Goal: Information Seeking & Learning: Learn about a topic

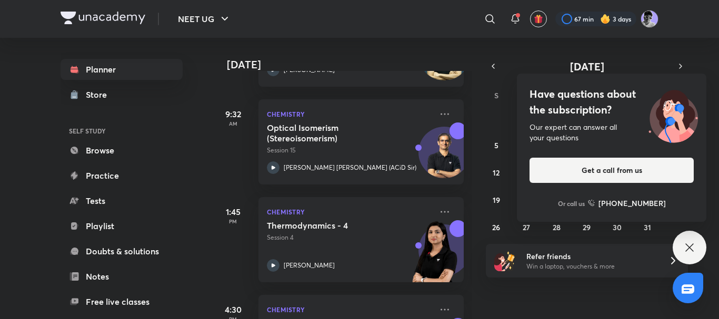
scroll to position [305, 0]
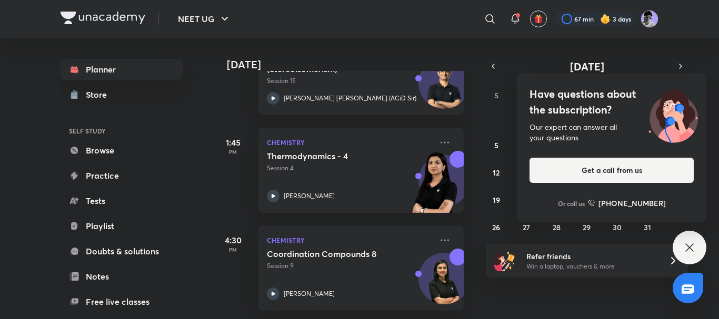
click at [694, 250] on icon at bounding box center [689, 247] width 13 height 13
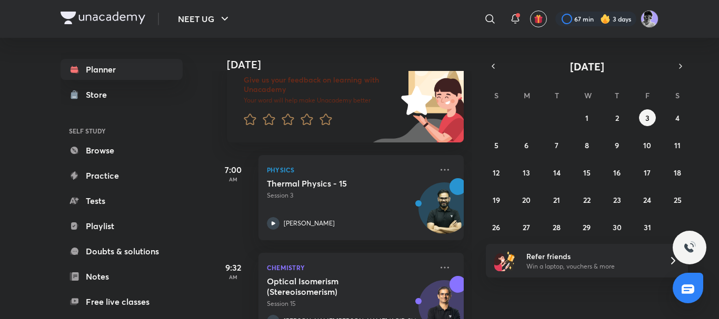
scroll to position [0, 0]
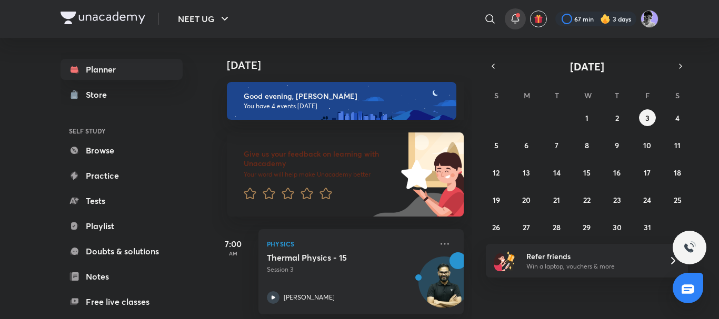
click at [510, 20] on icon at bounding box center [515, 19] width 13 height 13
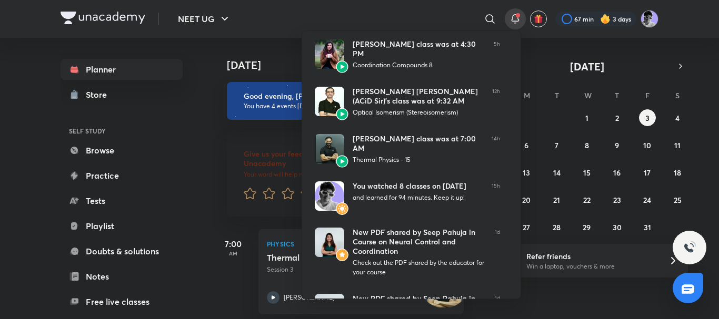
click at [517, 19] on div at bounding box center [359, 159] width 719 height 319
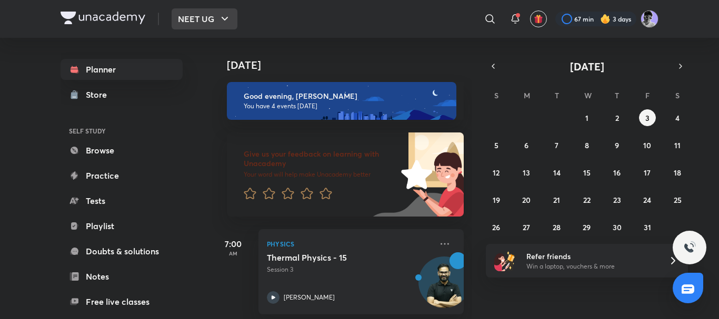
click at [201, 18] on button "NEET UG" at bounding box center [204, 18] width 66 height 21
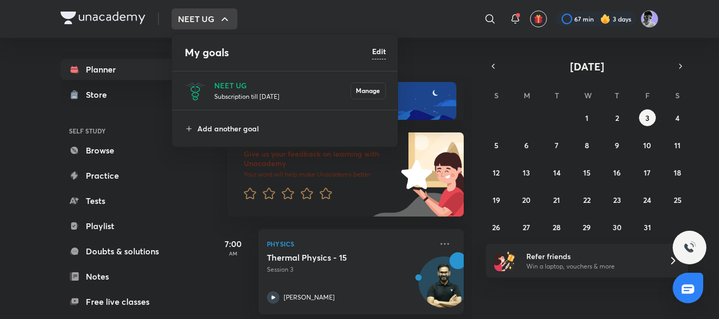
click at [201, 18] on div at bounding box center [359, 159] width 719 height 319
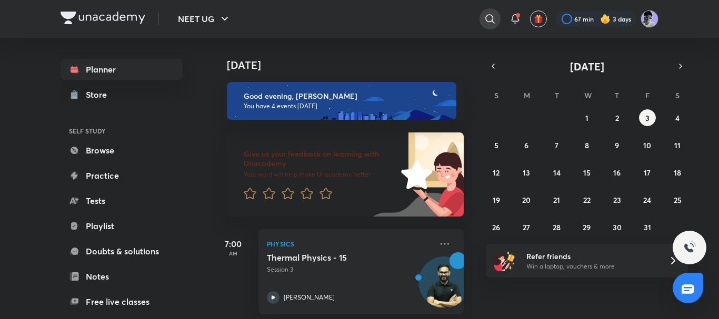
click at [488, 19] on icon at bounding box center [489, 19] width 13 height 13
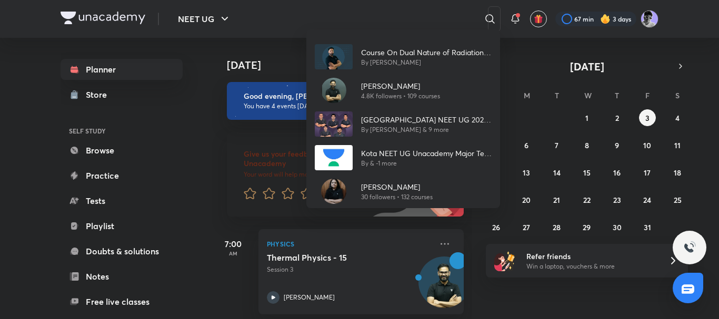
click at [667, 40] on div "Course On Dual Nature of Radiation and matter for NEET 2026 By [PERSON_NAME] [P…" at bounding box center [359, 159] width 719 height 319
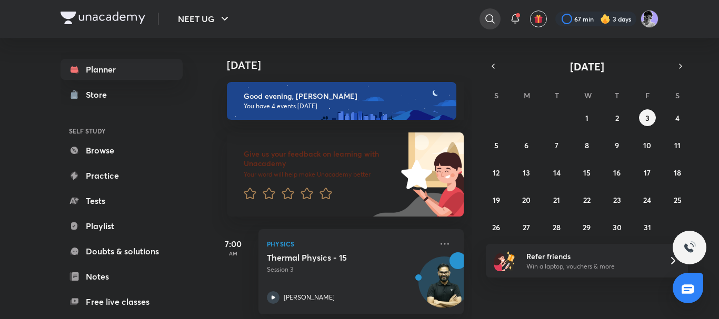
click at [490, 21] on icon at bounding box center [489, 18] width 9 height 9
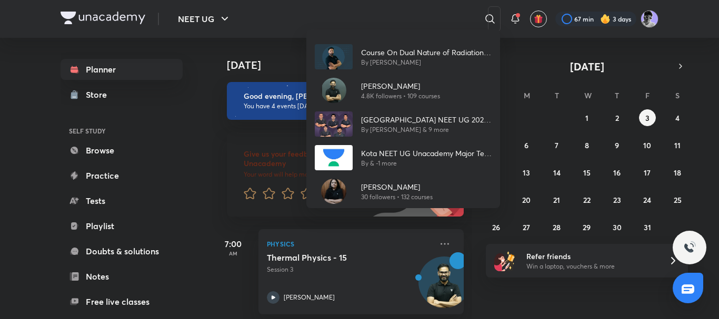
click at [663, 39] on div "Course On Dual Nature of Radiation and matter for NEET 2026 By [PERSON_NAME] [P…" at bounding box center [359, 159] width 719 height 319
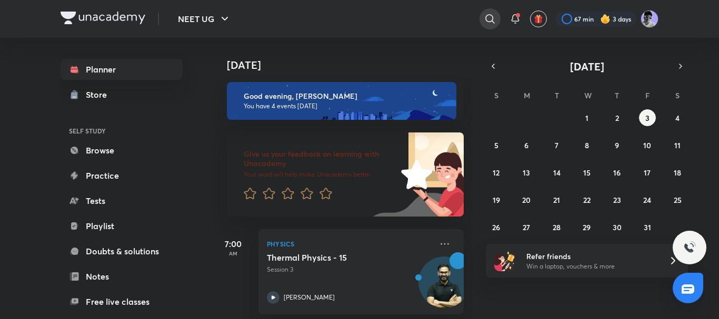
click at [489, 20] on icon at bounding box center [489, 19] width 13 height 13
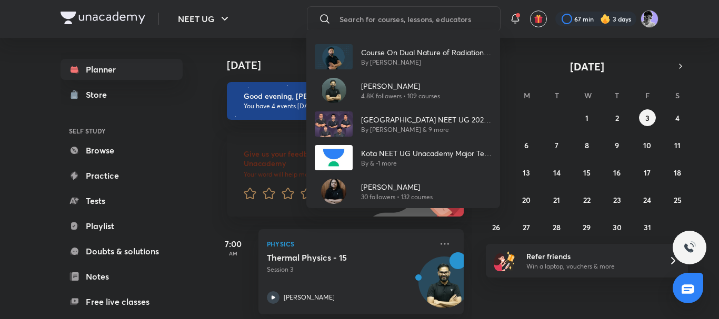
click at [653, 47] on div "Course On Dual Nature of Radiation and matter for NEET 2026 By [PERSON_NAME] [P…" at bounding box center [359, 159] width 719 height 319
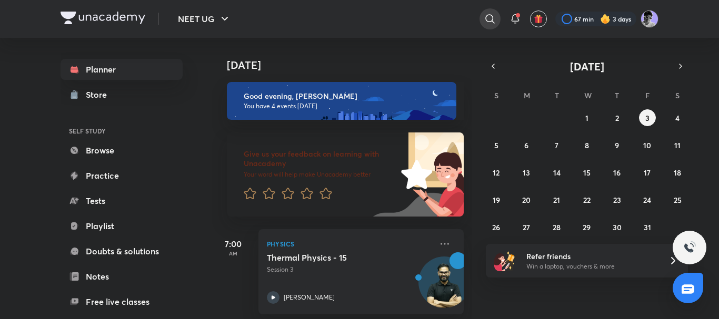
click at [488, 24] on icon at bounding box center [489, 19] width 13 height 13
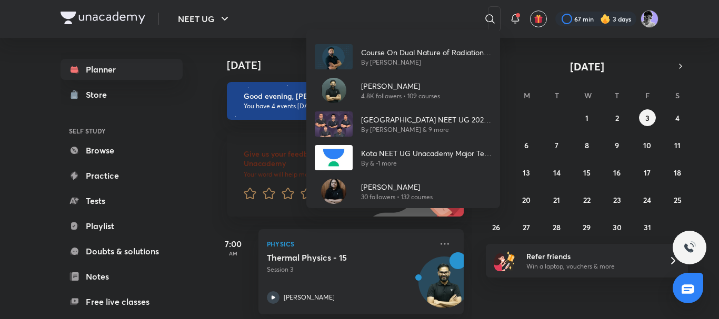
click at [597, 33] on div "Course On Dual Nature of Radiation and matter for NEET 2026 By [PERSON_NAME] [P…" at bounding box center [359, 159] width 719 height 319
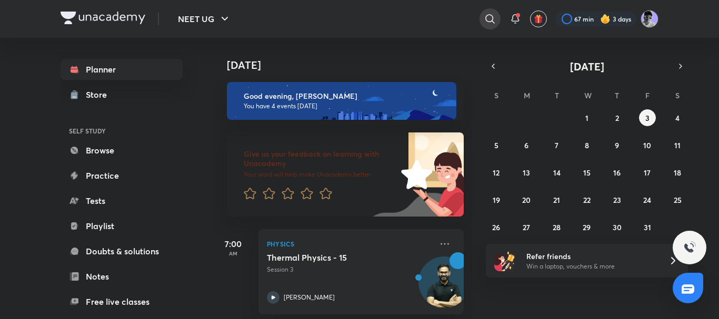
click at [486, 23] on icon at bounding box center [489, 19] width 13 height 13
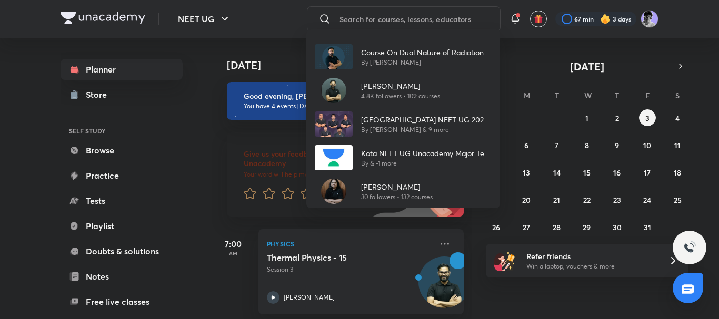
click at [533, 46] on div "Course On Dual Nature of Radiation and matter for NEET 2026 By [PERSON_NAME] [P…" at bounding box center [359, 159] width 719 height 319
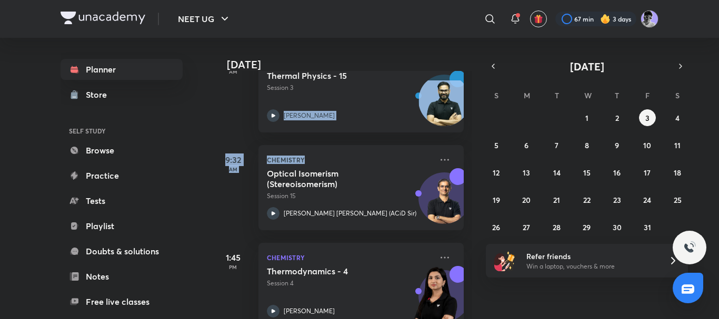
scroll to position [182, 11]
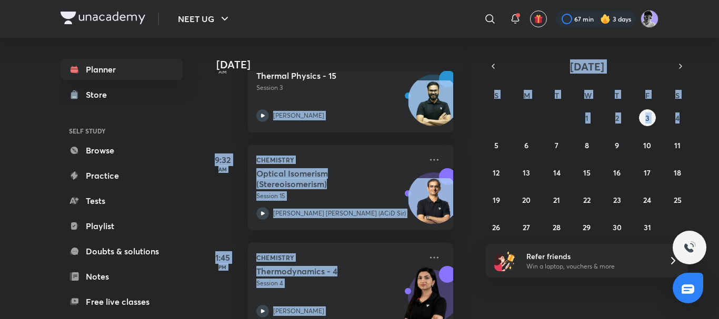
drag, startPoint x: 261, startPoint y: 116, endPoint x: 493, endPoint y: 124, distance: 231.6
click at [493, 124] on div "[DATE] [DATE] Good evening, [PERSON_NAME] You have 4 events [DATE] Give us your…" at bounding box center [435, 178] width 446 height 281
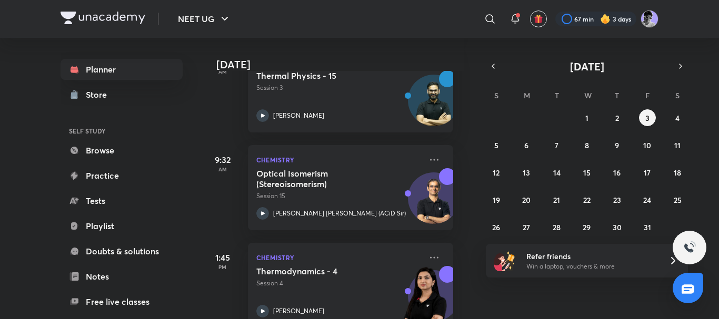
click at [539, 115] on div "28 29 30 1 2 3 4 5 6 7 8 9 10 11 12 13 14 15 16 17 18 19 20 21 22 23 24 25 26 2…" at bounding box center [587, 172] width 202 height 126
click at [678, 119] on abbr "4" at bounding box center [677, 118] width 4 height 10
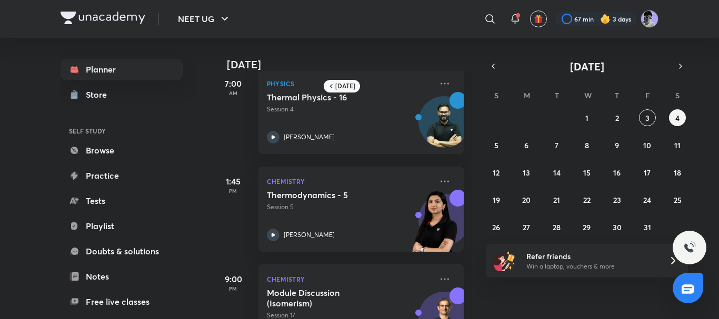
scroll to position [8, 0]
